Goal: Check status: Check status

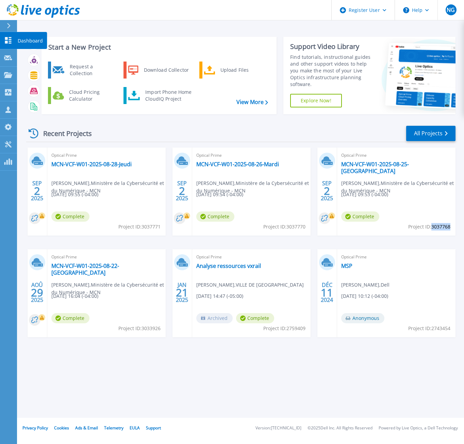
click at [6, 33] on link "Dashboard Dashboard" at bounding box center [8, 40] width 17 height 17
click at [15, 38] on link "Dashboard Dashboard" at bounding box center [8, 40] width 17 height 17
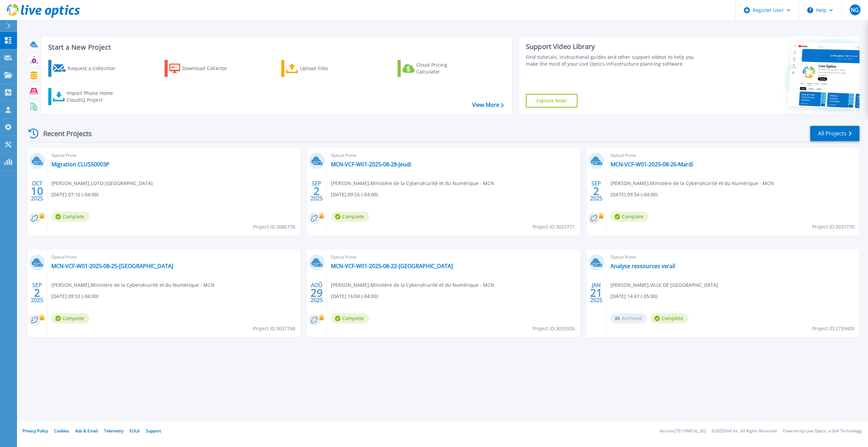
click at [283, 330] on span "Project ID: 3037768" at bounding box center [274, 328] width 42 height 7
click at [285, 328] on span "Project ID: 3037768" at bounding box center [274, 328] width 42 height 7
copy span "3037768"
click at [120, 266] on link "MCN-VCF-W01-2025-08-25-[GEOGRAPHIC_DATA]" at bounding box center [112, 265] width 122 height 7
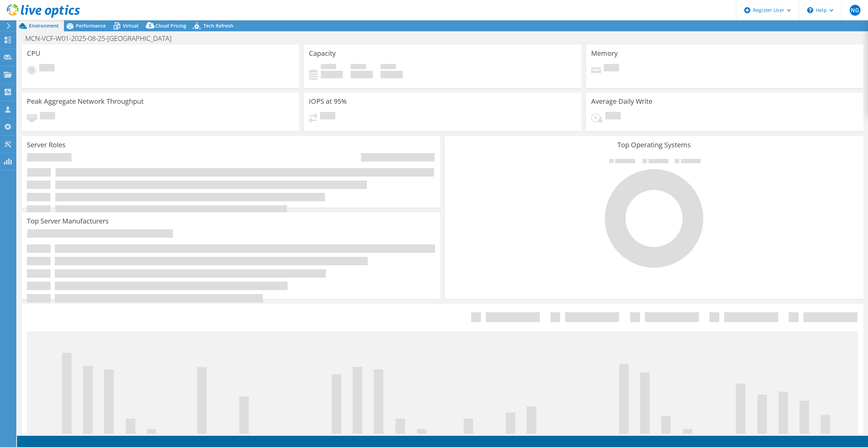
select select "Canada"
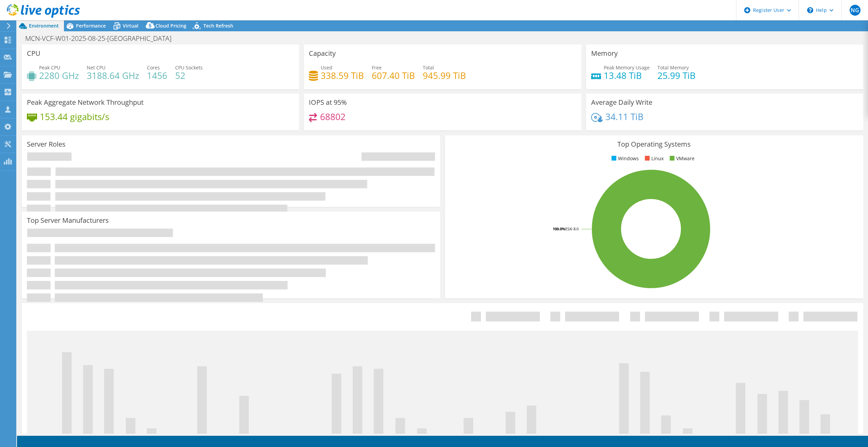
radio input "true"
radio input "false"
